Goal: Task Accomplishment & Management: Complete application form

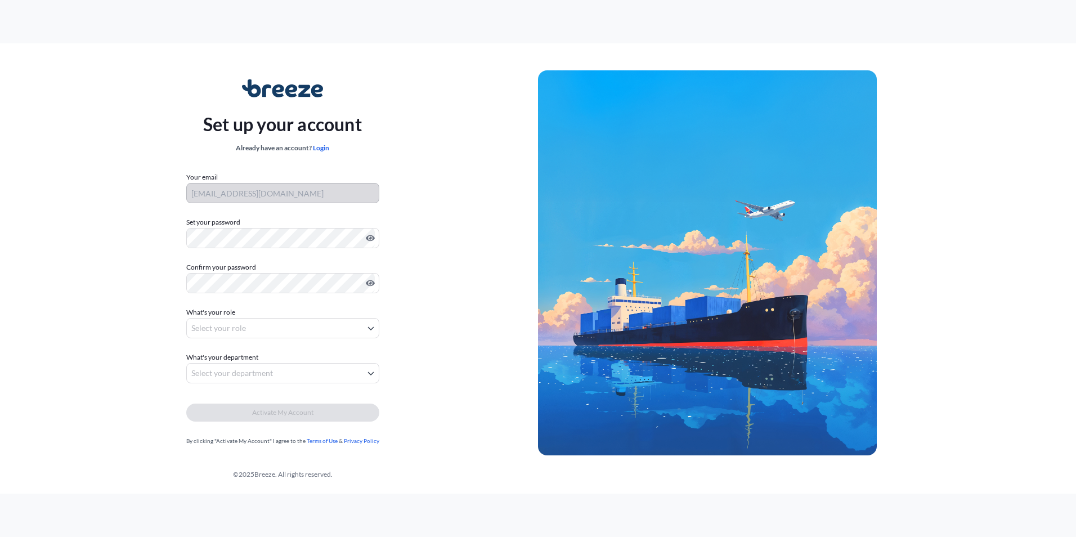
click at [222, 327] on body "Set up your account Already have an account? Login Your email [EMAIL_ADDRESS][D…" at bounding box center [538, 268] width 1076 height 537
click at [231, 364] on body "Set up your account Already have an account? Login Your email [EMAIL_ADDRESS][D…" at bounding box center [538, 268] width 1076 height 537
click at [169, 241] on div "Set up your account Already have an account? Login Your email ah@yourcargoconta…" at bounding box center [282, 263] width 511 height 412
click at [178, 249] on div "Set up your account Already have an account? Login Your email ah@yourcargoconta…" at bounding box center [282, 263] width 511 height 412
click at [132, 284] on div "Set up your account Already have an account? Login Your email ah@yourcargoconta…" at bounding box center [282, 263] width 511 height 412
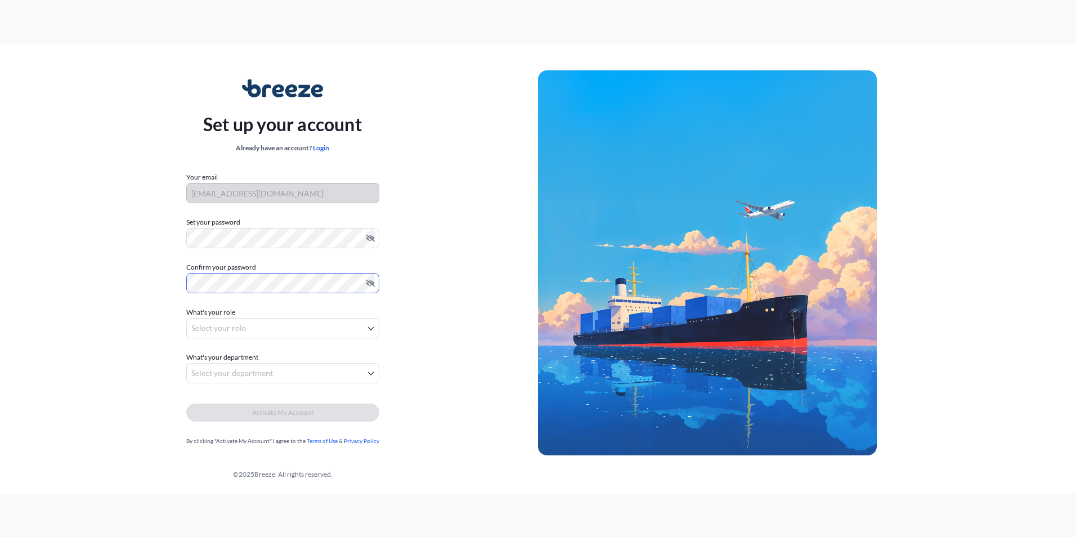
click at [226, 331] on body "Set up your account Already have an account? Login Your email ah@yourcargoconta…" at bounding box center [538, 268] width 1076 height 537
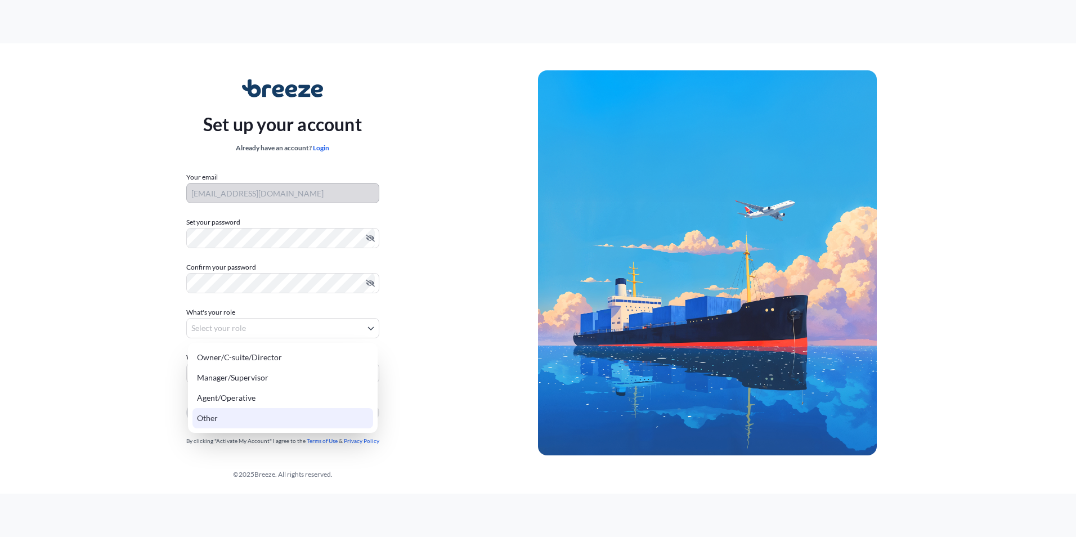
click at [248, 415] on div "Other" at bounding box center [282, 418] width 181 height 20
select select "other"
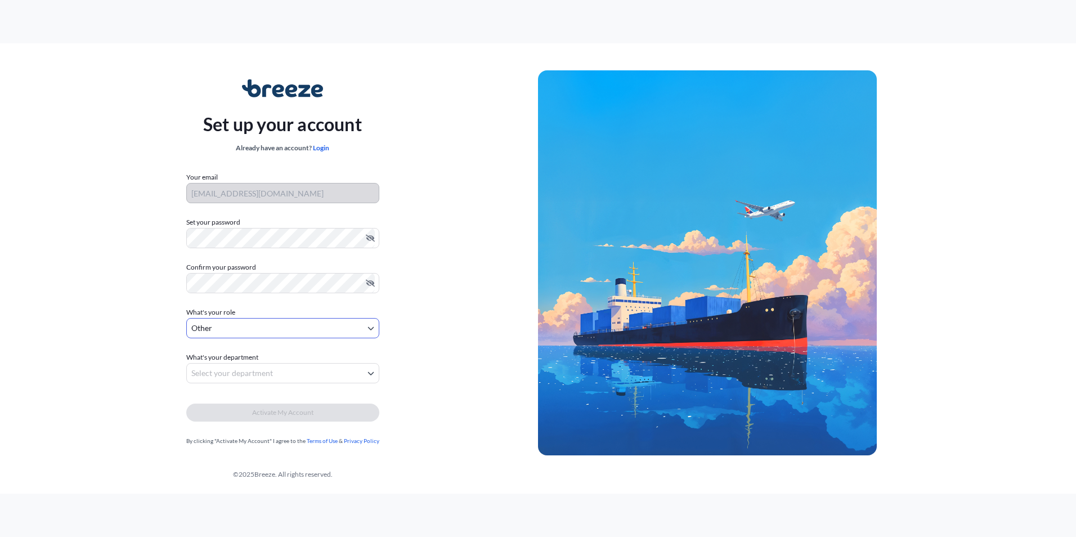
click at [280, 375] on body "Set up your account Already have an account? Login Your email ah@yourcargoconta…" at bounding box center [538, 268] width 1076 height 537
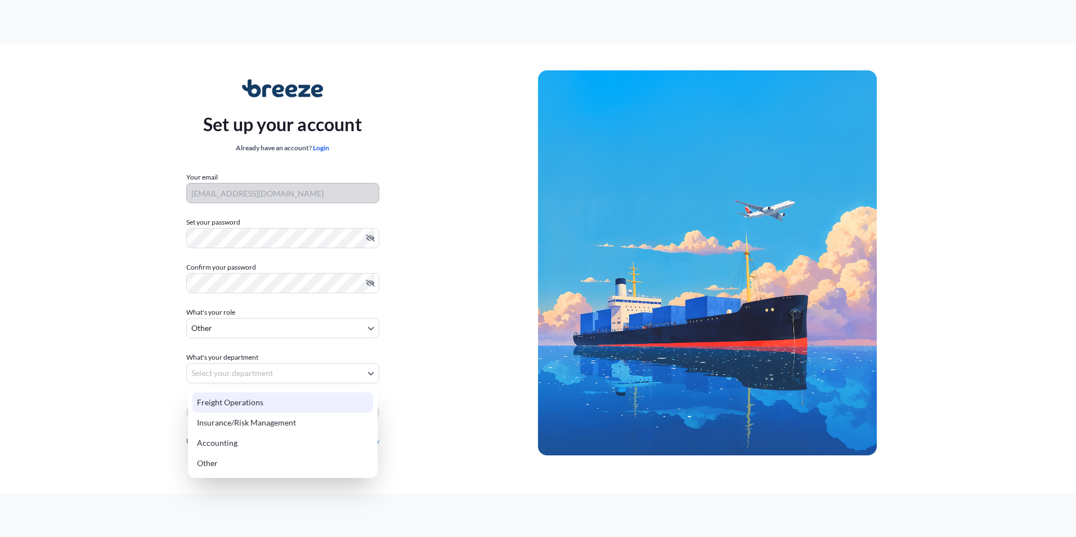
click at [265, 400] on div "Freight Operations" at bounding box center [282, 402] width 181 height 20
select select "freight operations"
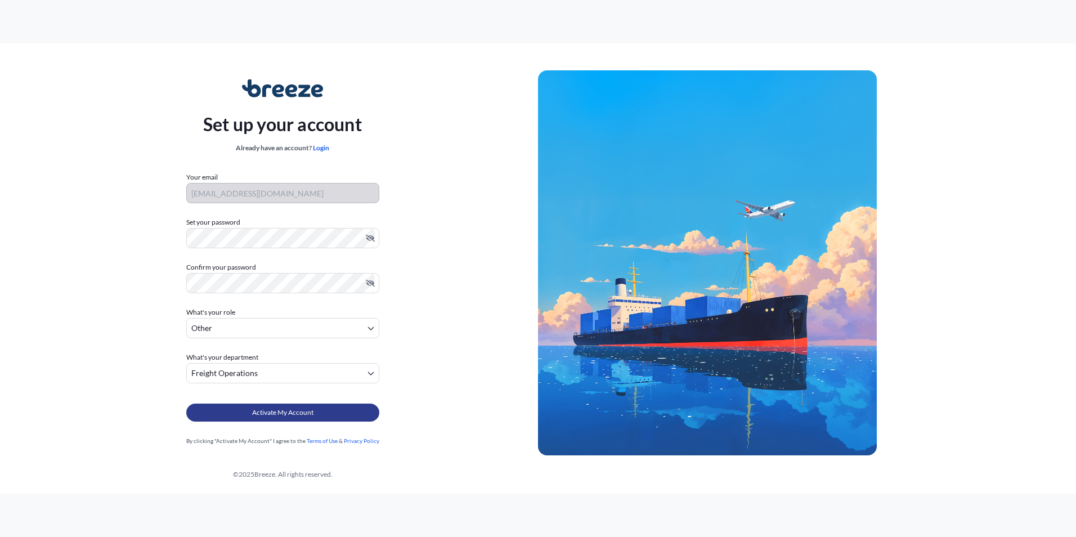
click at [269, 413] on span "Activate My Account" at bounding box center [282, 412] width 61 height 11
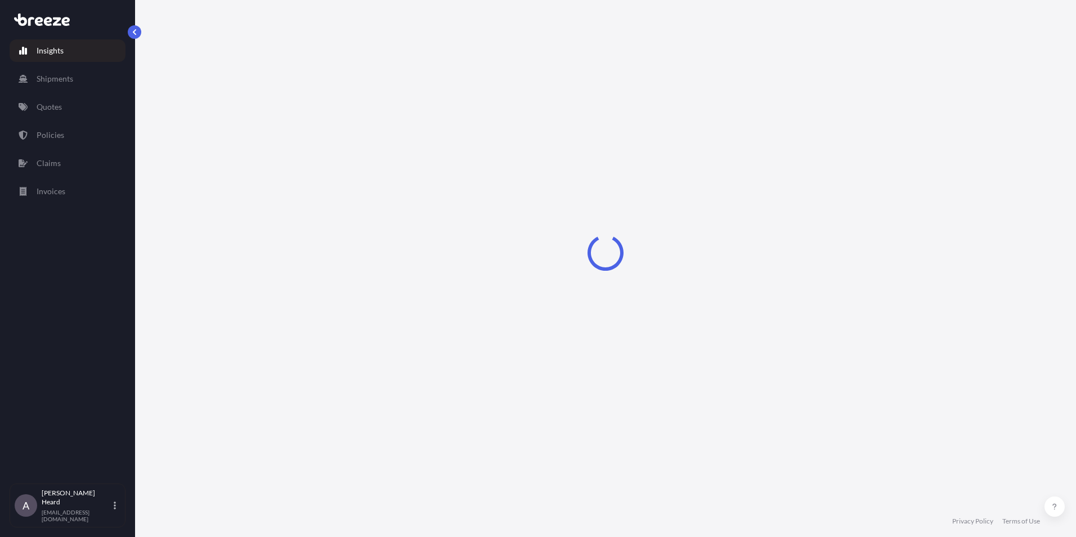
select select "2025"
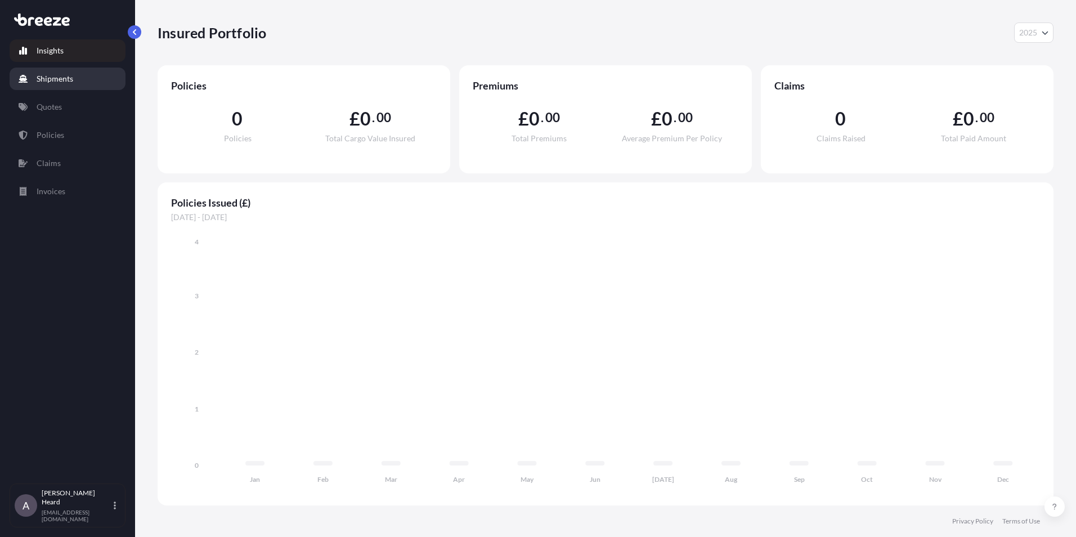
click at [77, 77] on link "Shipments" at bounding box center [68, 79] width 116 height 23
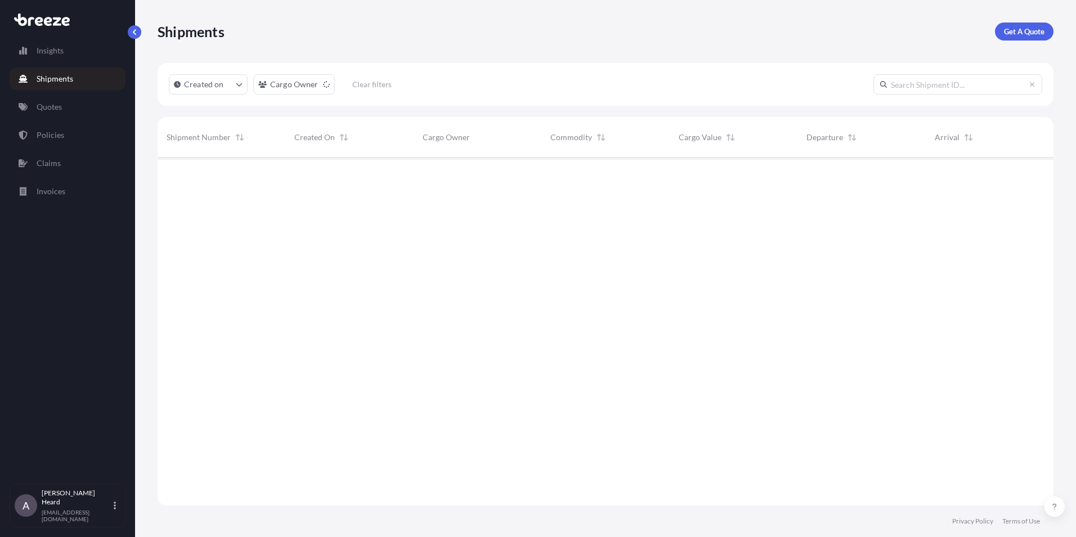
scroll to position [380, 887]
click at [62, 111] on link "Quotes" at bounding box center [68, 107] width 116 height 23
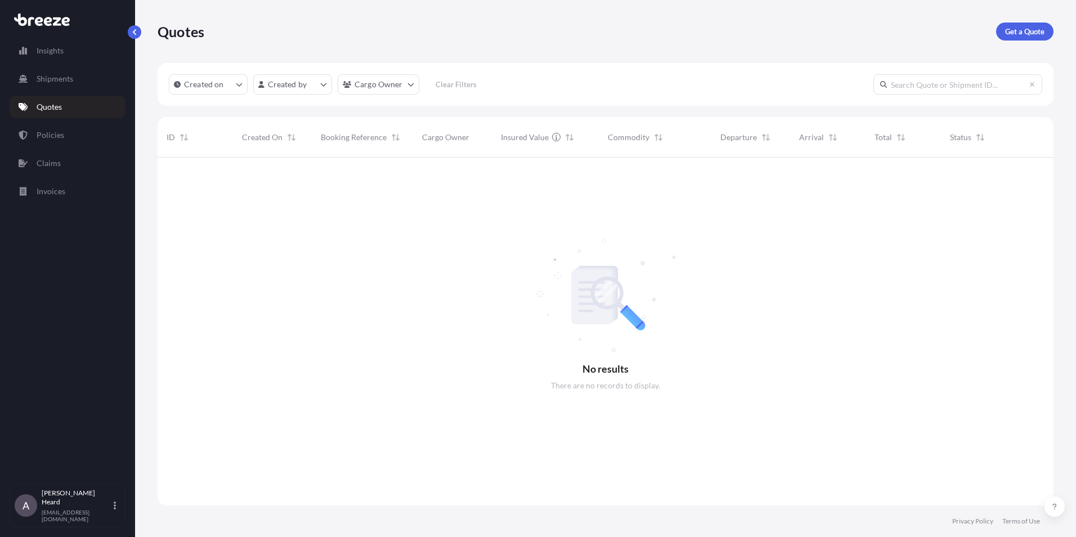
scroll to position [380, 887]
click at [138, 34] on button "button" at bounding box center [135, 32] width 14 height 14
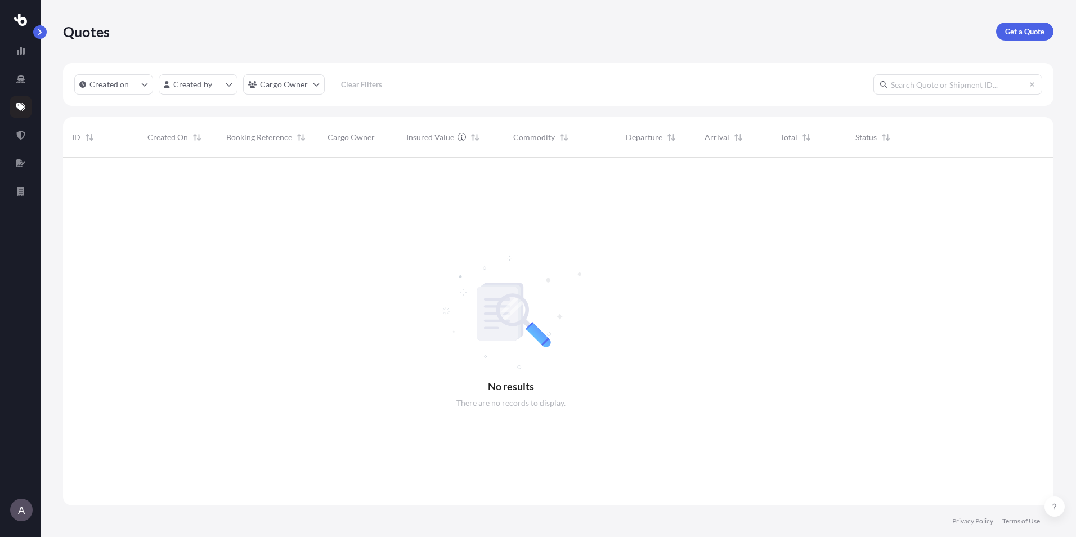
scroll to position [380, 982]
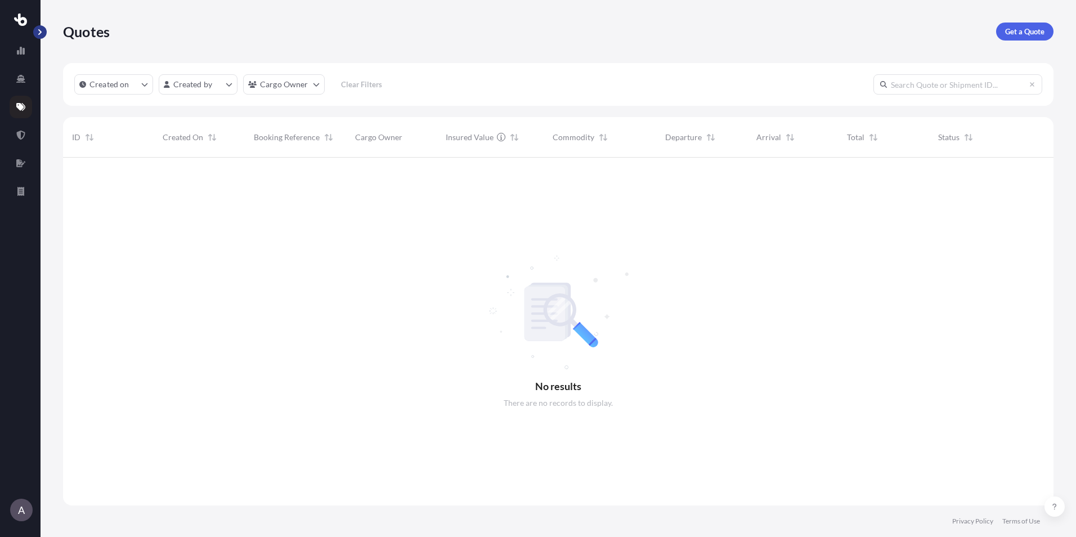
click at [43, 31] on button "button" at bounding box center [40, 32] width 14 height 14
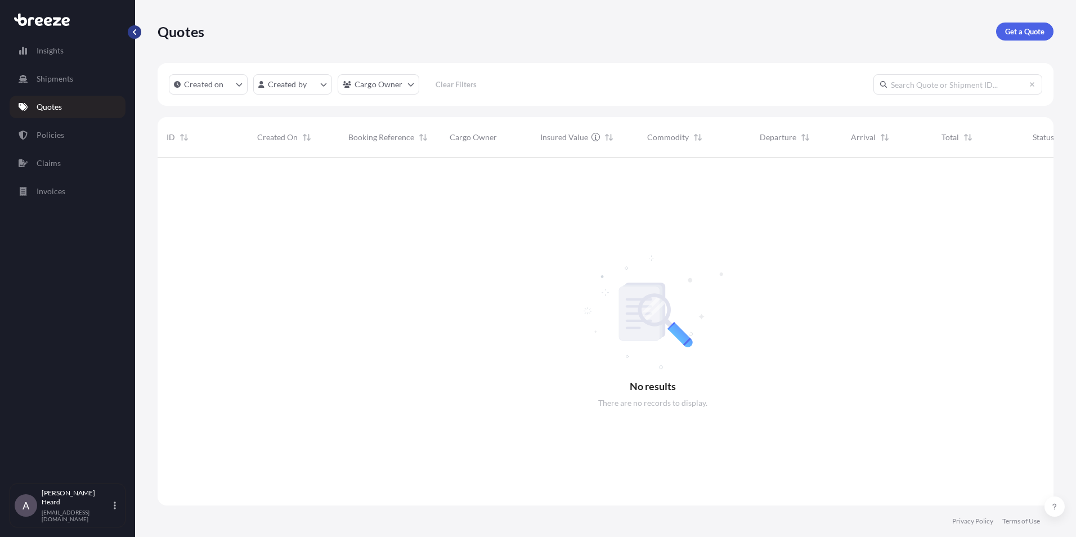
scroll to position [380, 887]
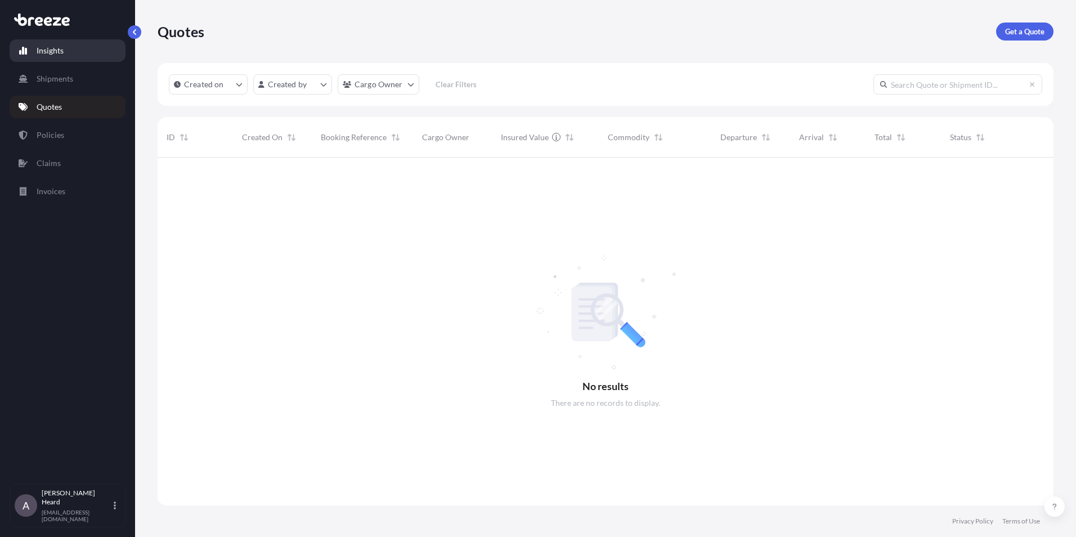
click at [90, 56] on link "Insights" at bounding box center [68, 50] width 116 height 23
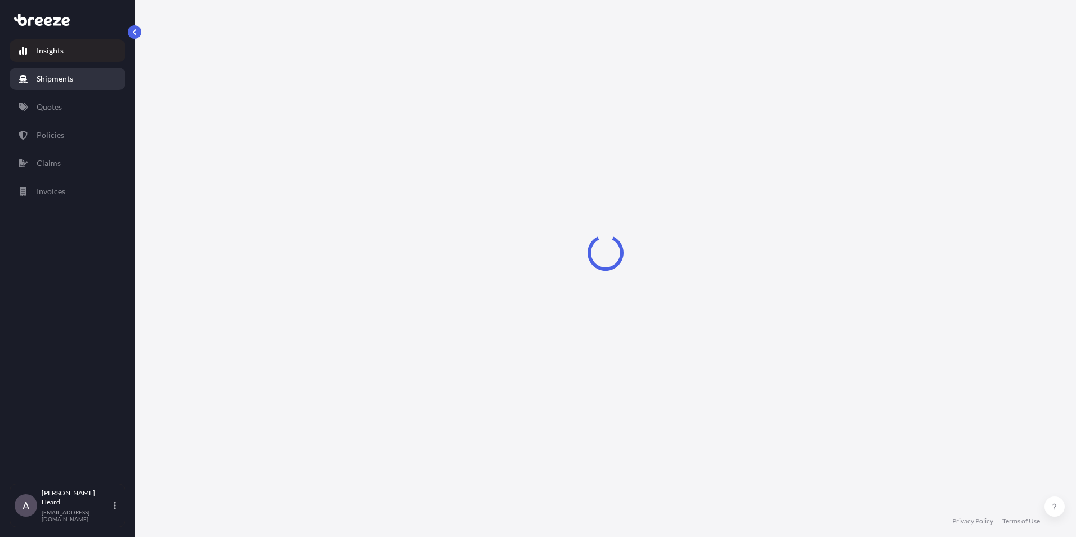
select select "2025"
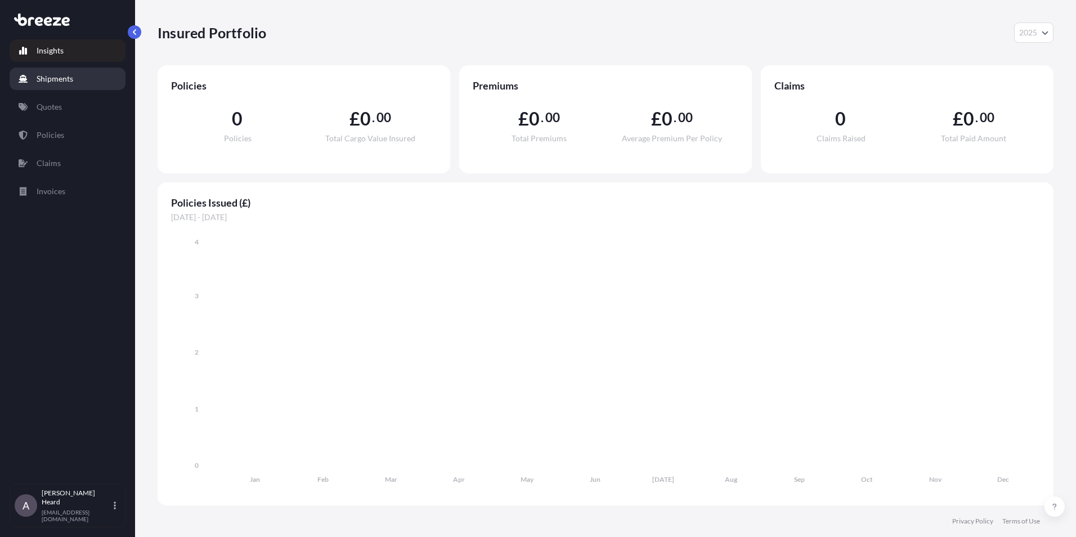
click at [74, 88] on link "Shipments" at bounding box center [68, 79] width 116 height 23
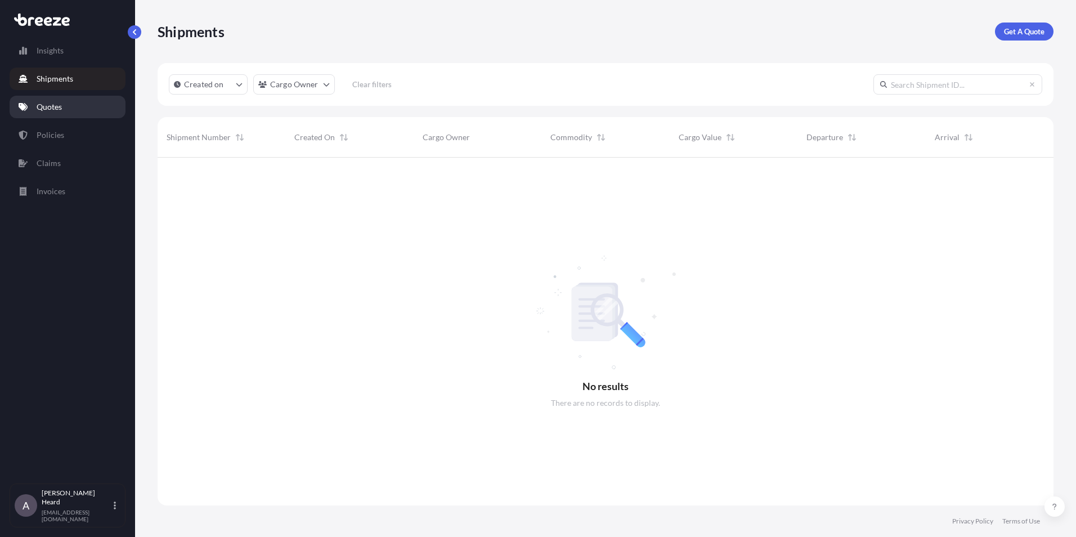
scroll to position [380, 887]
click at [66, 100] on link "Quotes" at bounding box center [68, 107] width 116 height 23
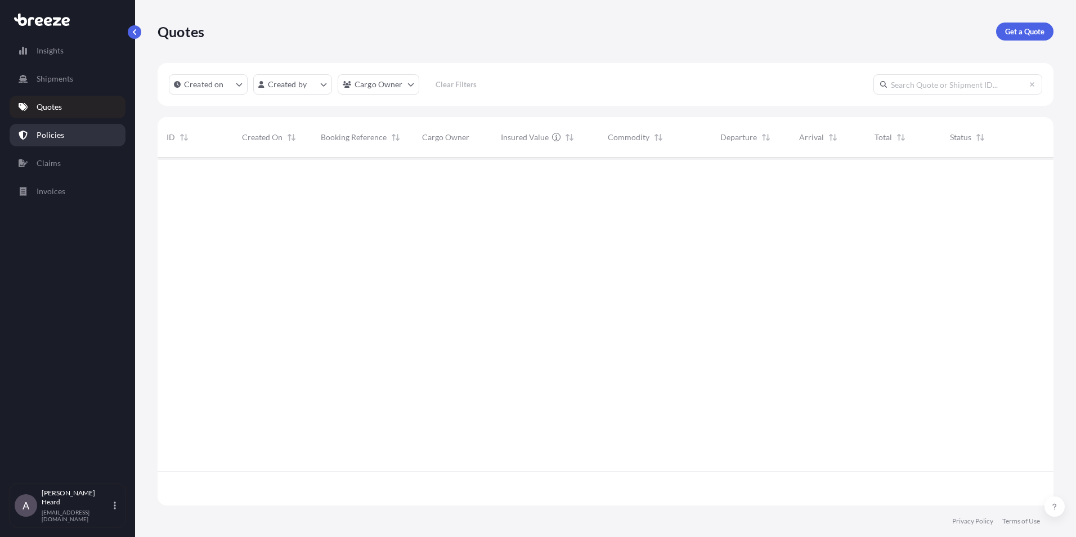
scroll to position [380, 887]
click at [59, 134] on p "Policies" at bounding box center [51, 134] width 28 height 11
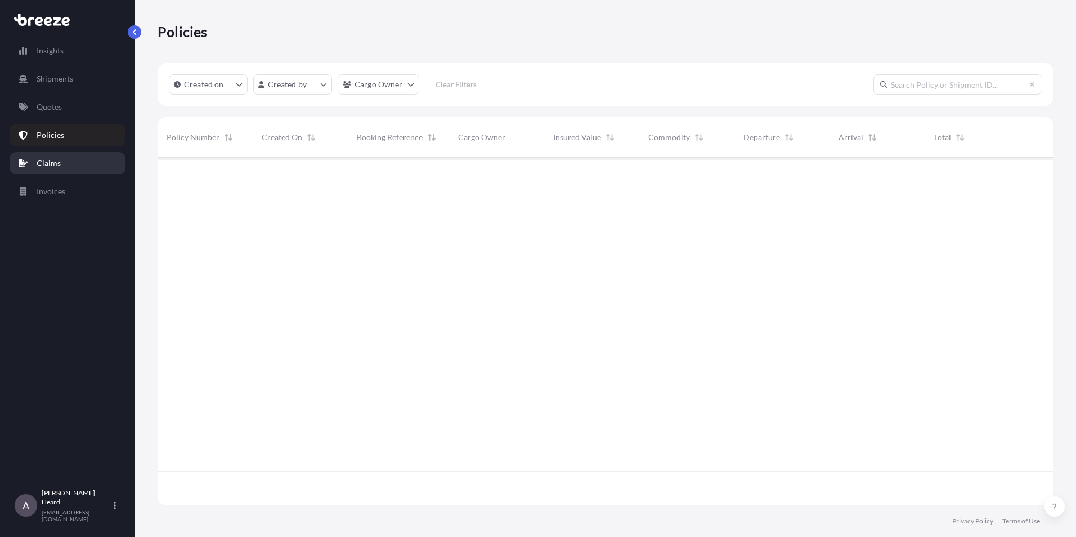
scroll to position [380, 887]
click at [55, 152] on link "Claims" at bounding box center [68, 163] width 116 height 23
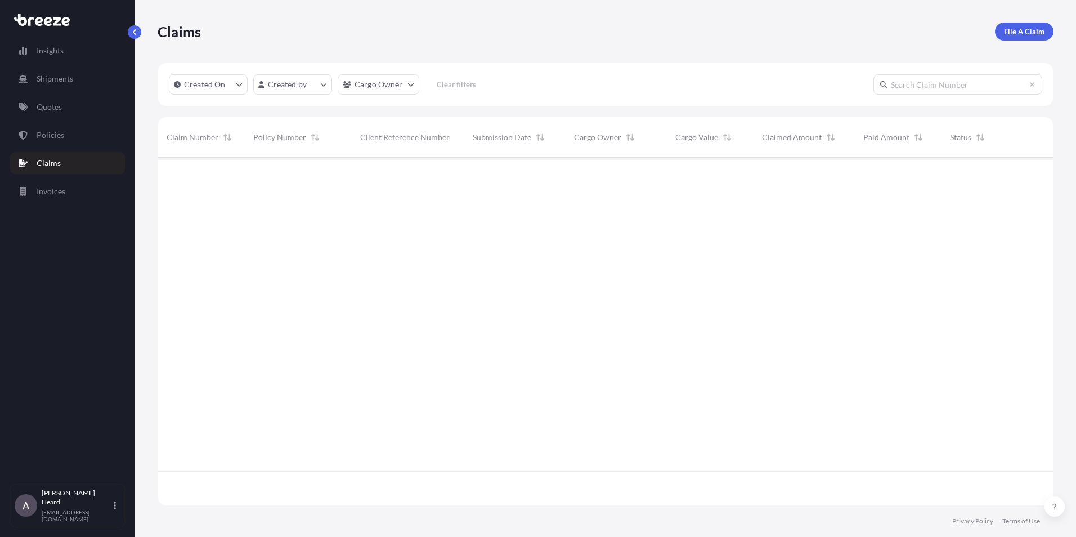
scroll to position [380, 887]
click at [52, 201] on link "Invoices" at bounding box center [68, 191] width 116 height 23
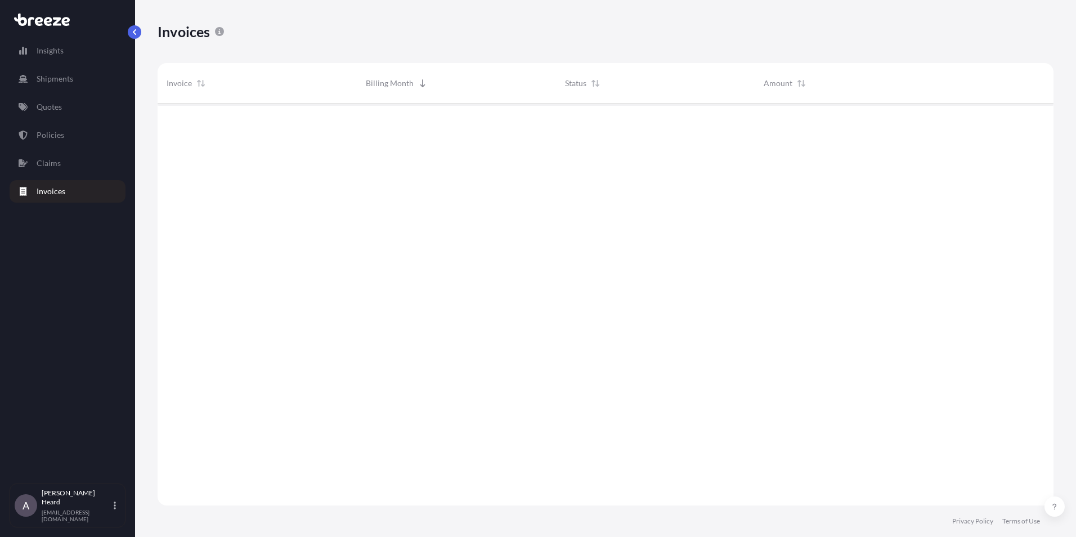
scroll to position [434, 887]
click at [71, 61] on link "Insights" at bounding box center [68, 50] width 116 height 23
select select "2025"
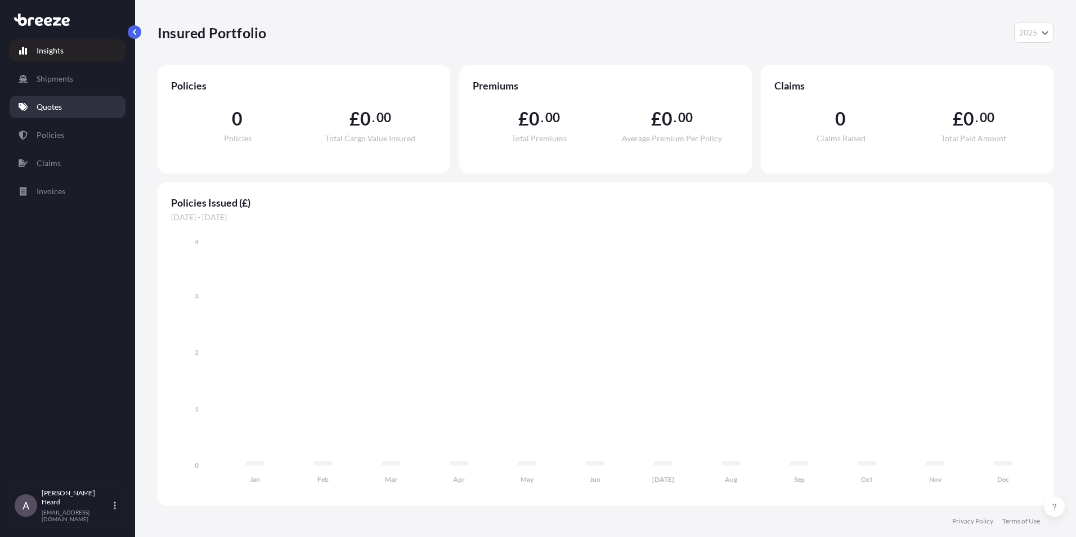
click at [74, 100] on link "Quotes" at bounding box center [68, 107] width 116 height 23
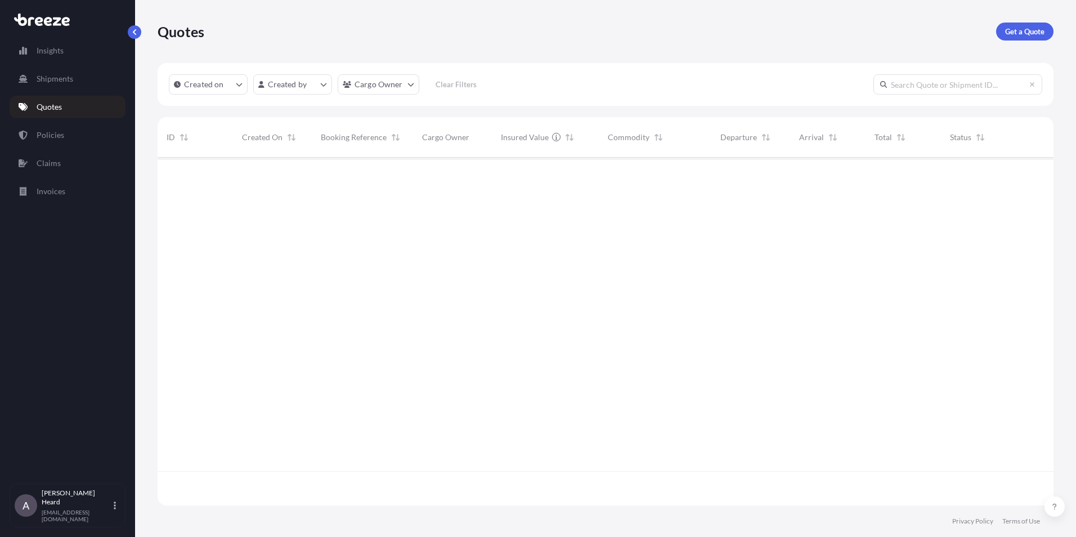
scroll to position [380, 887]
